Goal: Navigation & Orientation: Go to known website

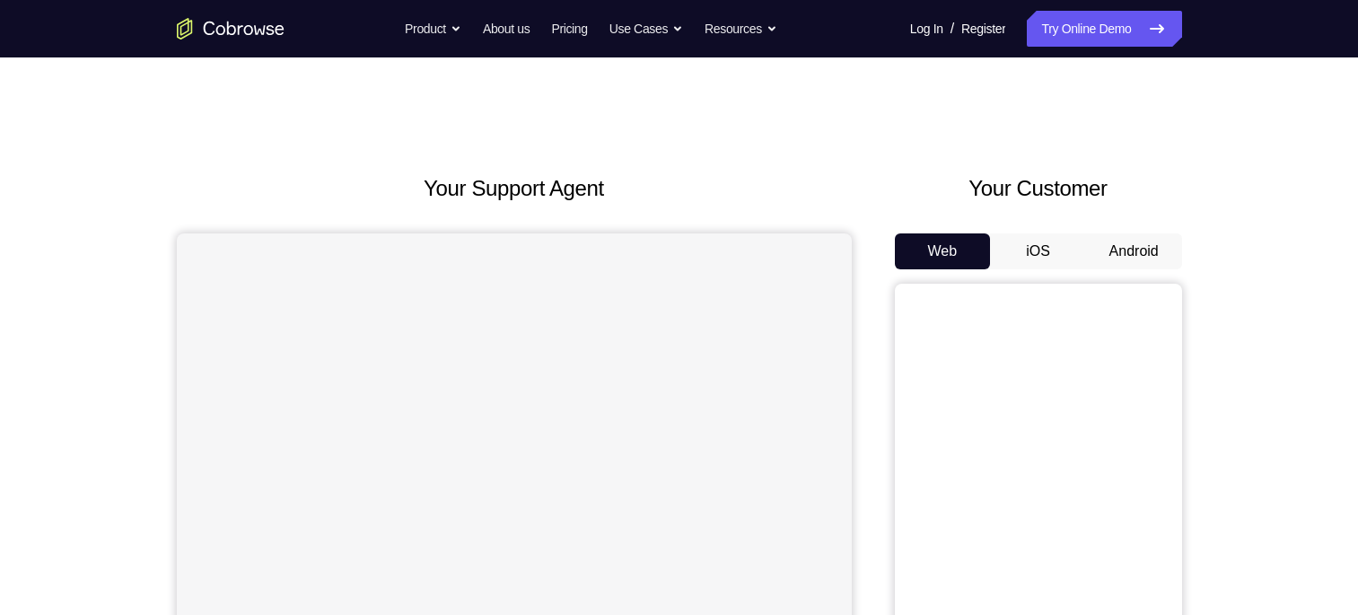
click at [1151, 259] on button "Android" at bounding box center [1134, 251] width 96 height 36
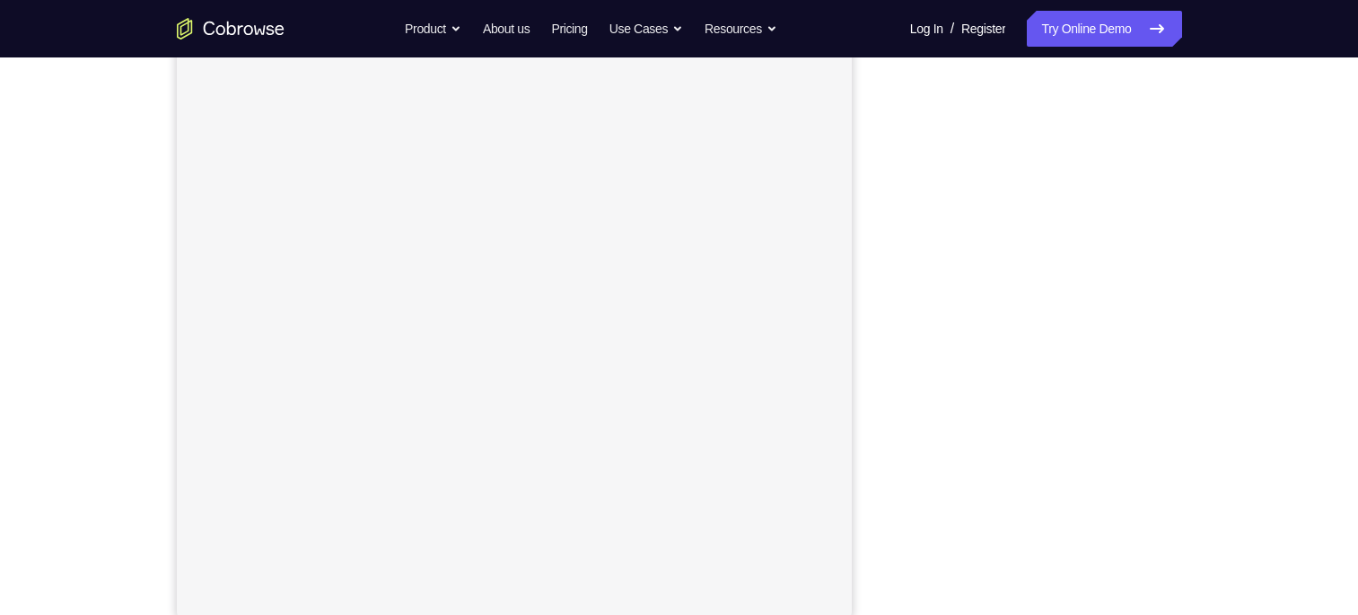
scroll to position [218, 0]
click at [1214, 424] on div "Your Support Agent Your Customer Web iOS Android Next Steps We’d be happy to gi…" at bounding box center [679, 431] width 1149 height 1184
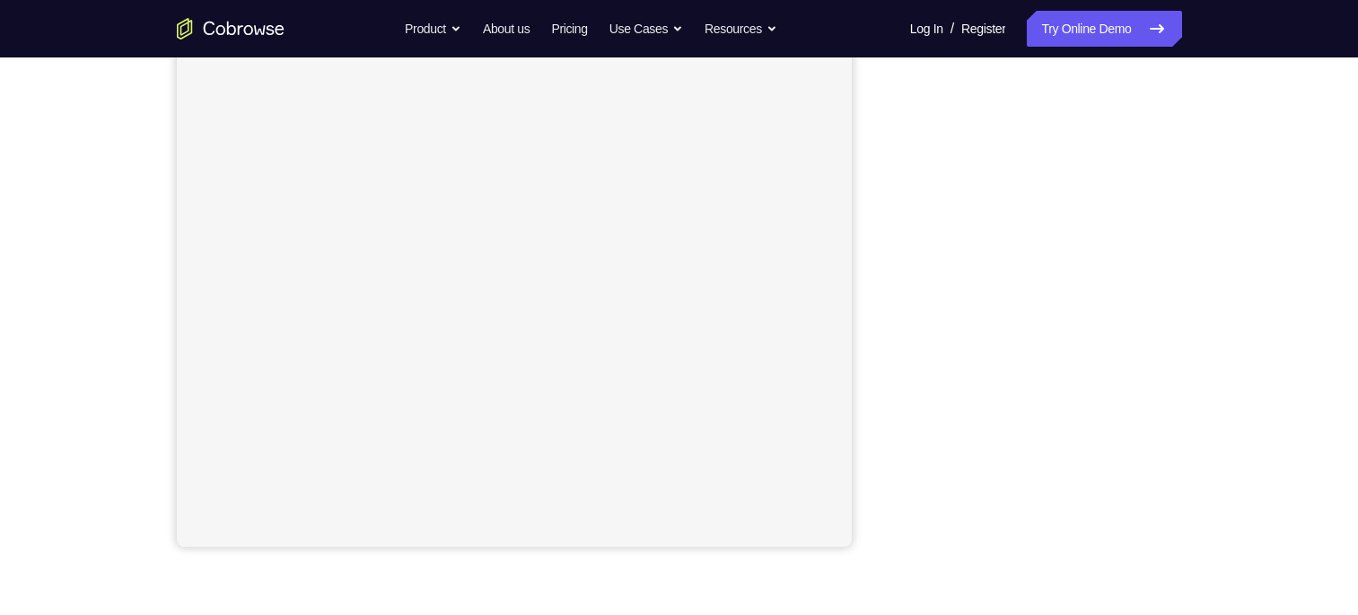
scroll to position [289, 0]
